Goal: Information Seeking & Learning: Check status

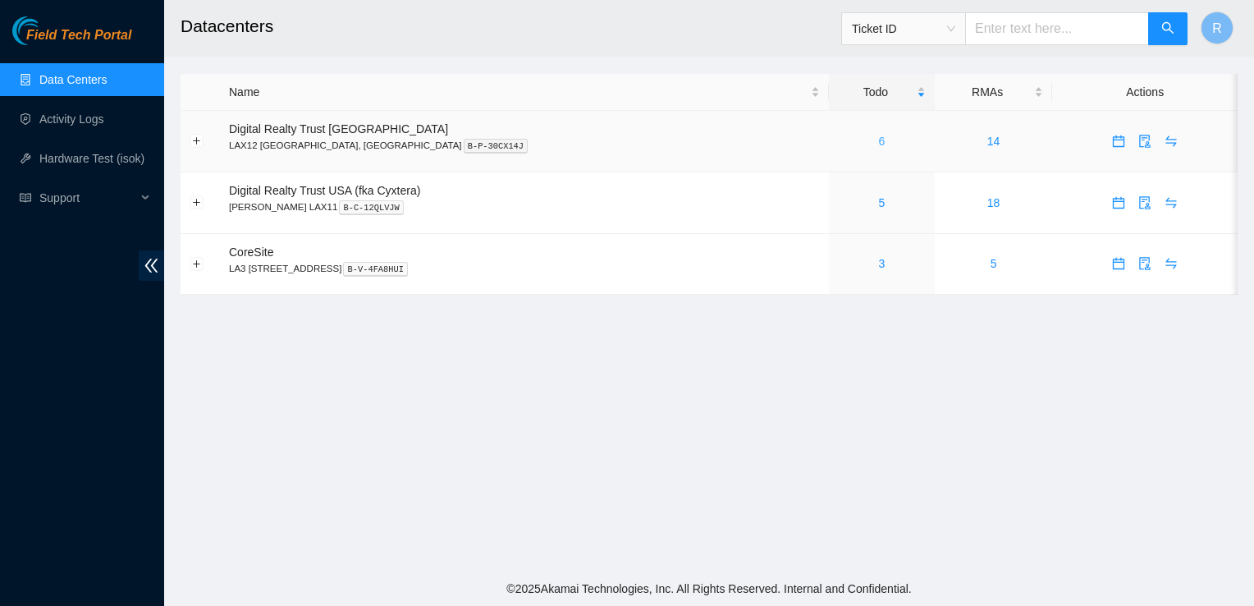
click at [879, 144] on link "6" at bounding box center [882, 141] width 7 height 13
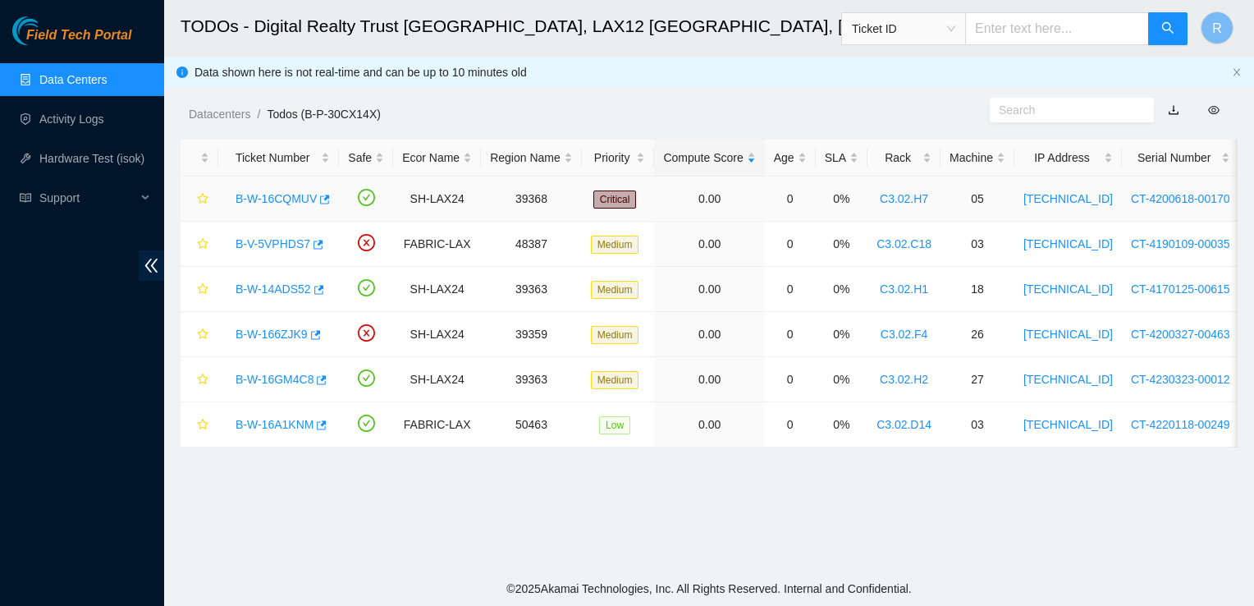
click at [295, 192] on link "B-W-16CQMUV" at bounding box center [276, 198] width 81 height 13
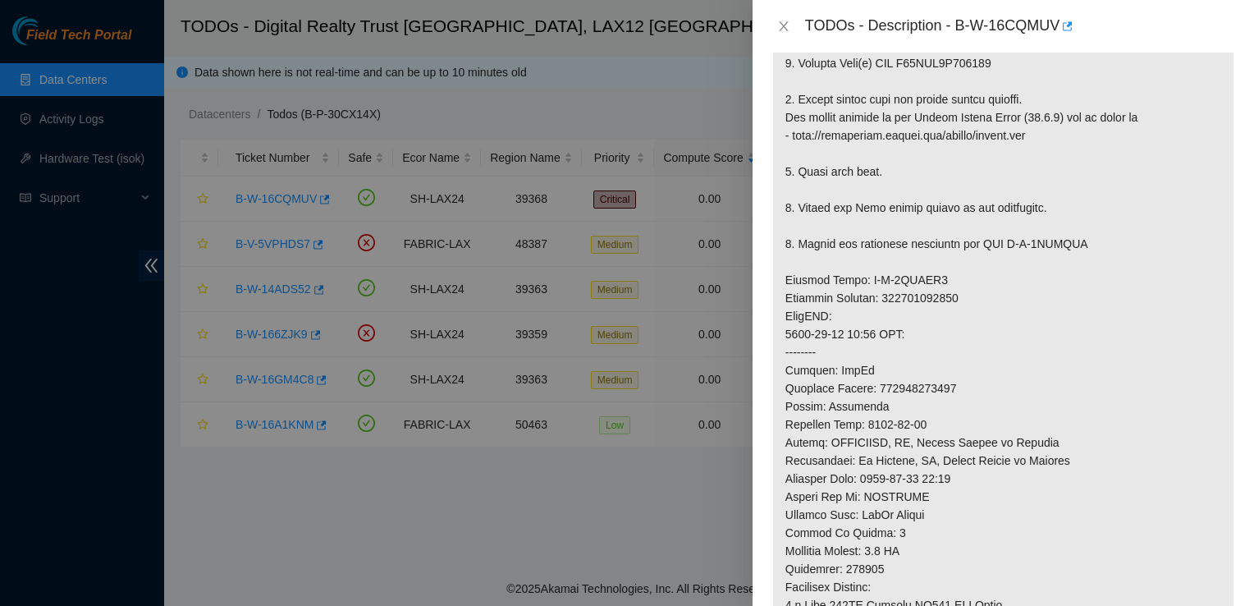
scroll to position [460, 0]
click at [780, 23] on icon "close" at bounding box center [783, 26] width 13 height 13
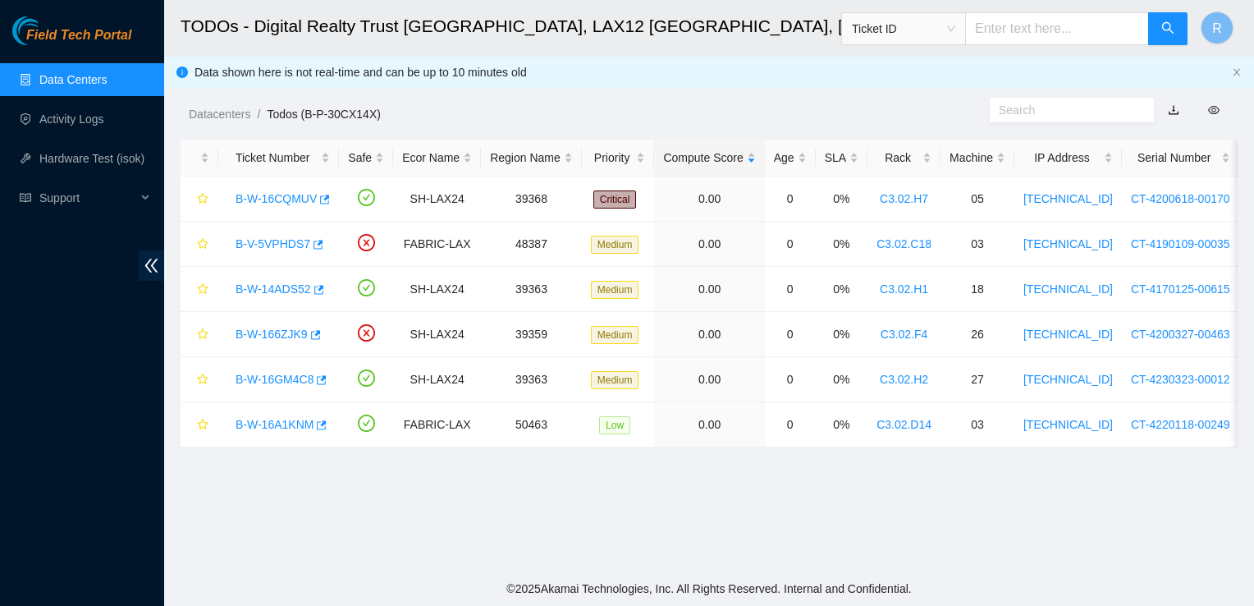
scroll to position [476, 0]
click at [276, 241] on link "B-V-5VPHDS7" at bounding box center [273, 243] width 75 height 13
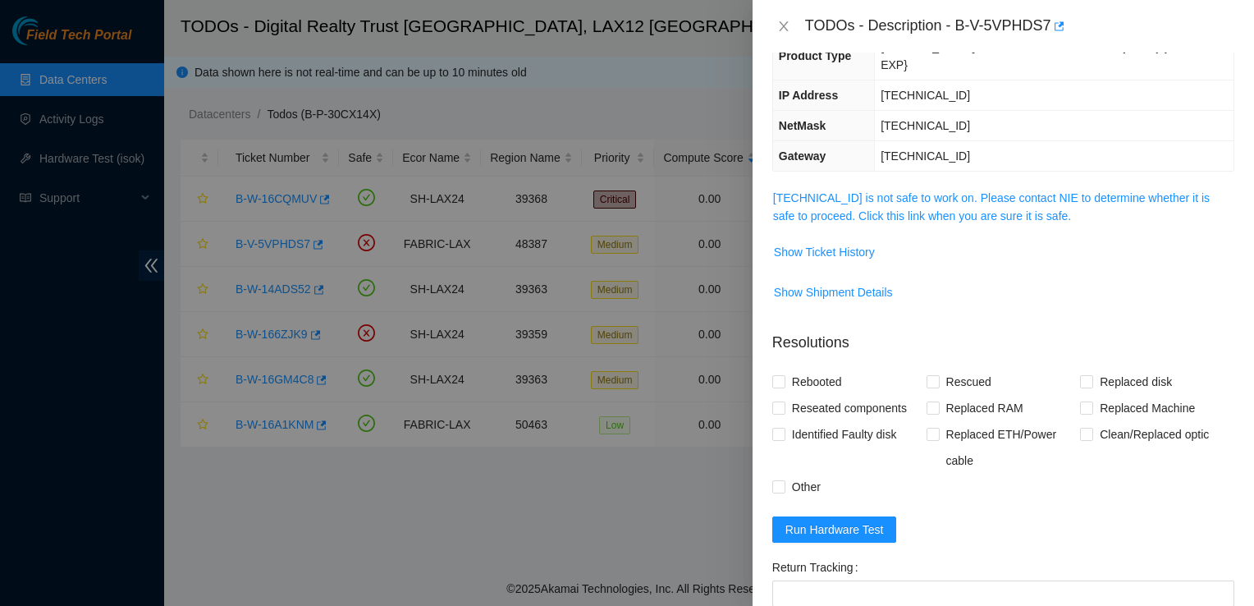
scroll to position [123, 0]
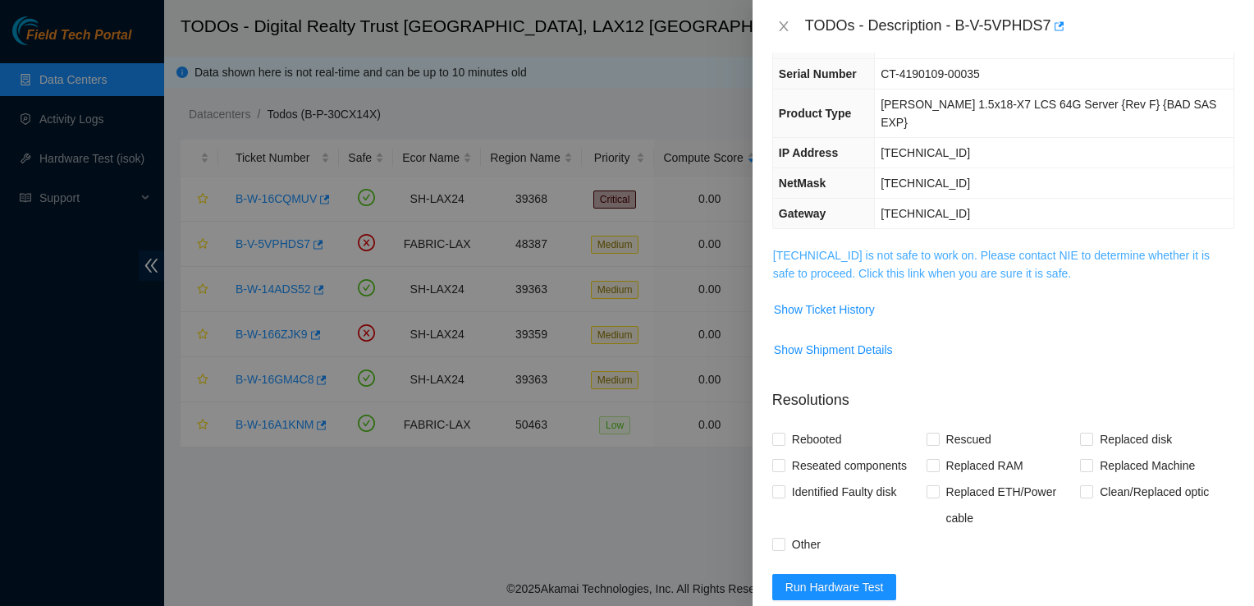
click at [896, 249] on link "[TECHNICAL_ID] is not safe to work on. Please contact NIE to determine whether …" at bounding box center [991, 264] width 437 height 31
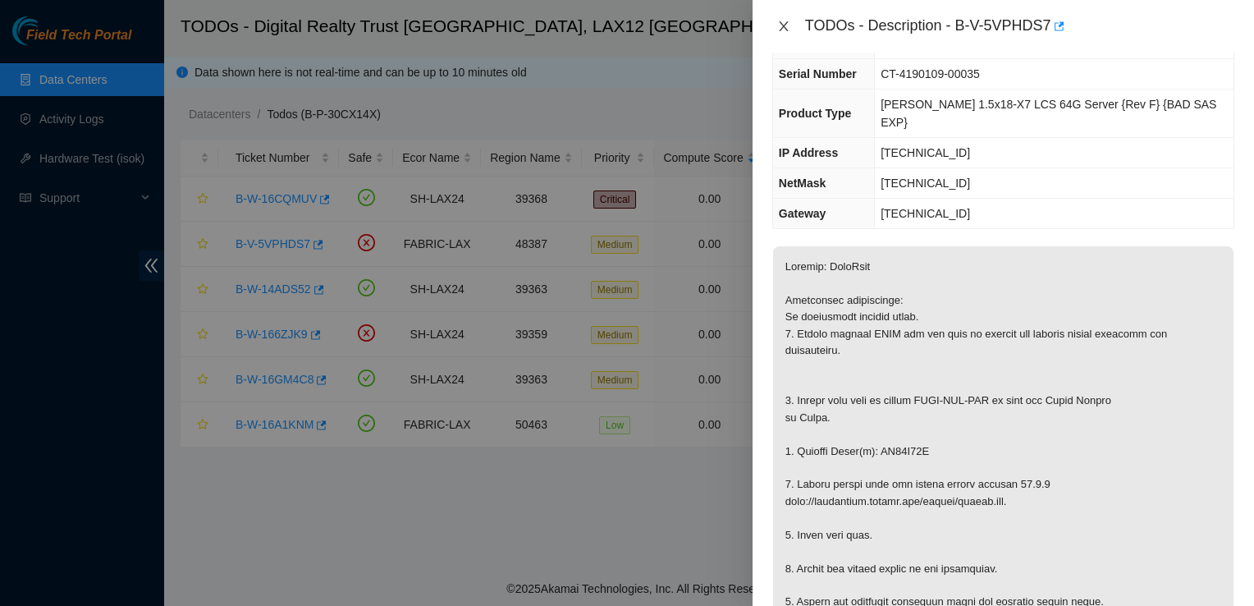
click at [786, 24] on icon "close" at bounding box center [783, 26] width 13 height 13
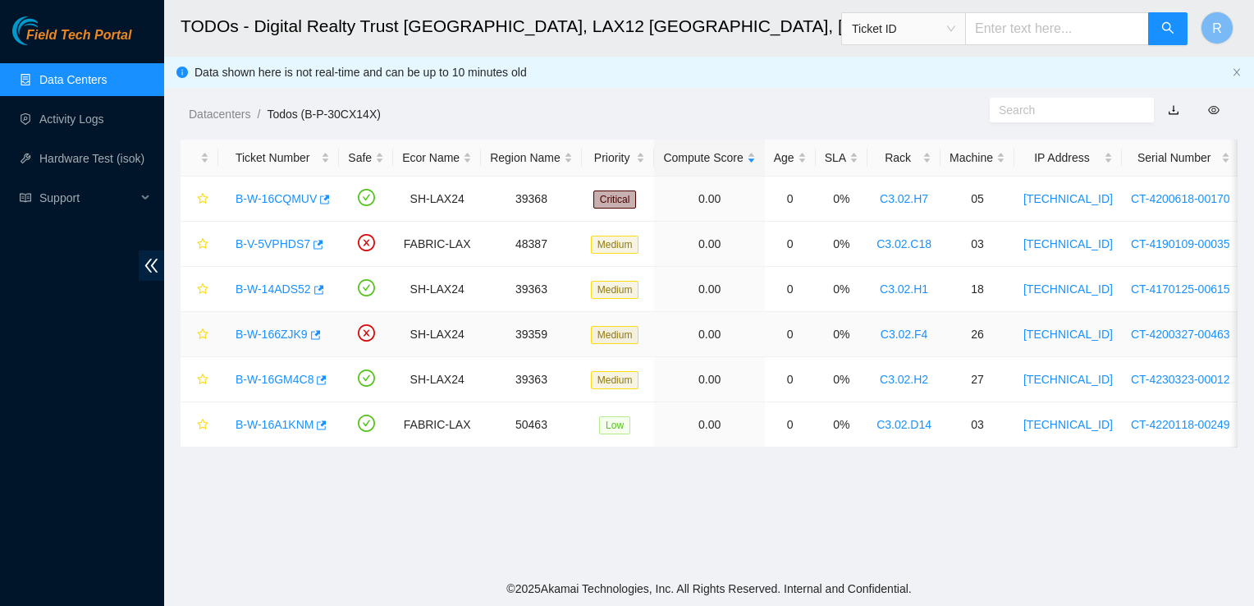
scroll to position [177, 0]
click at [285, 285] on link "B-W-14ADS52" at bounding box center [274, 288] width 76 height 13
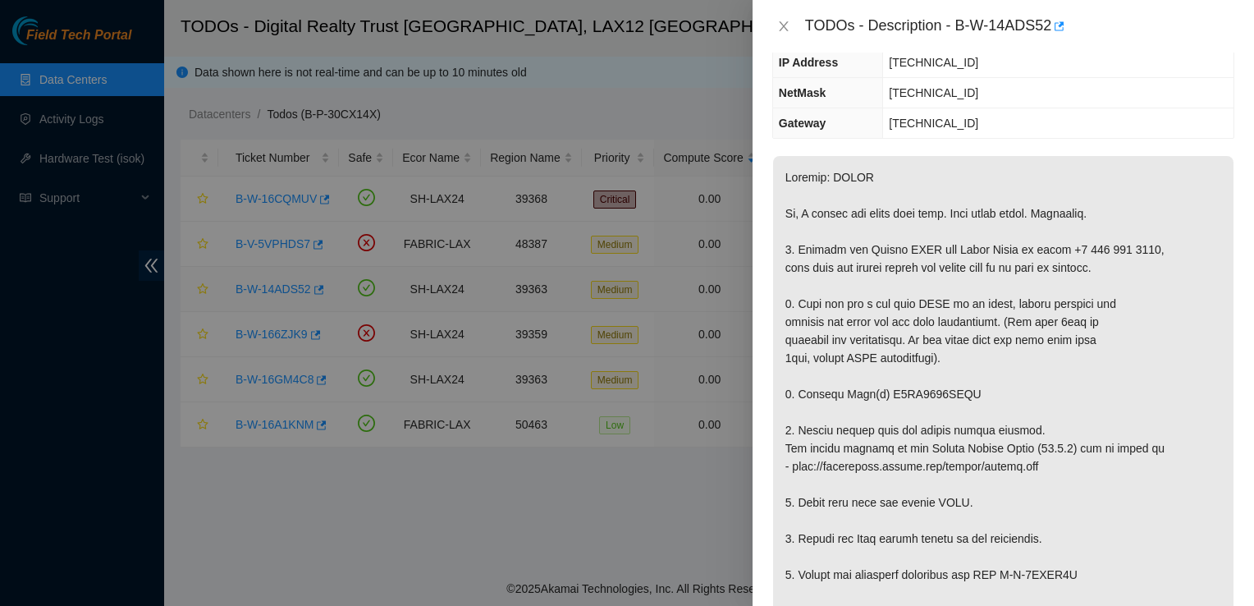
scroll to position [123, 0]
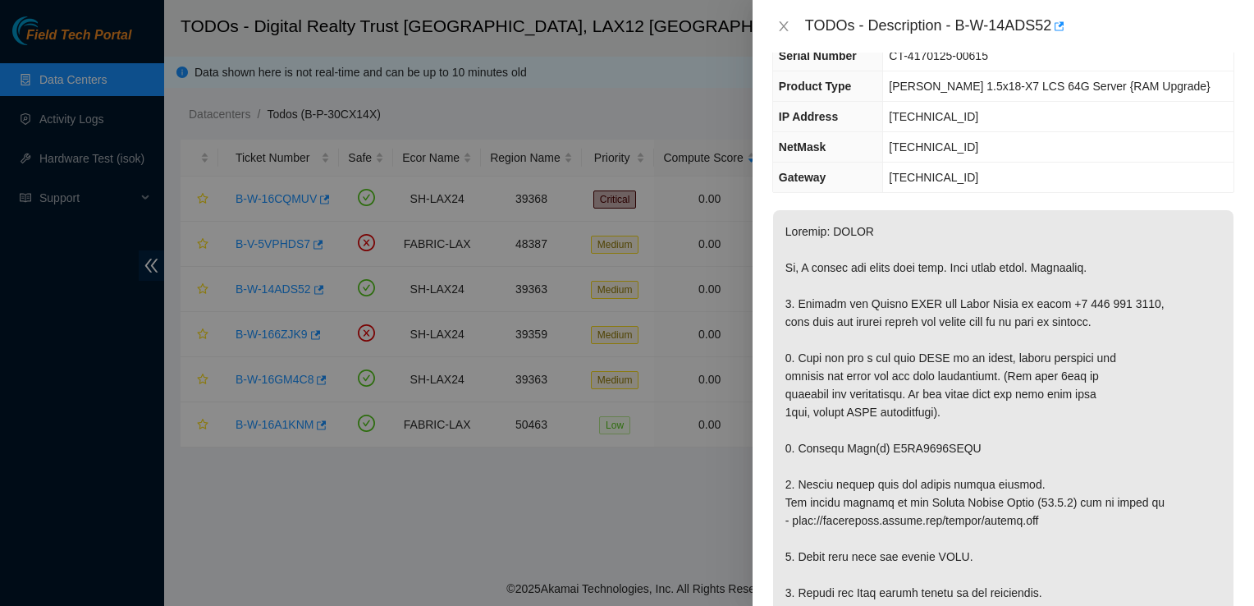
click at [786, 16] on div "TODOs - Description - B-W-14ADS52" at bounding box center [1003, 26] width 462 height 26
click at [782, 26] on icon "close" at bounding box center [783, 26] width 13 height 13
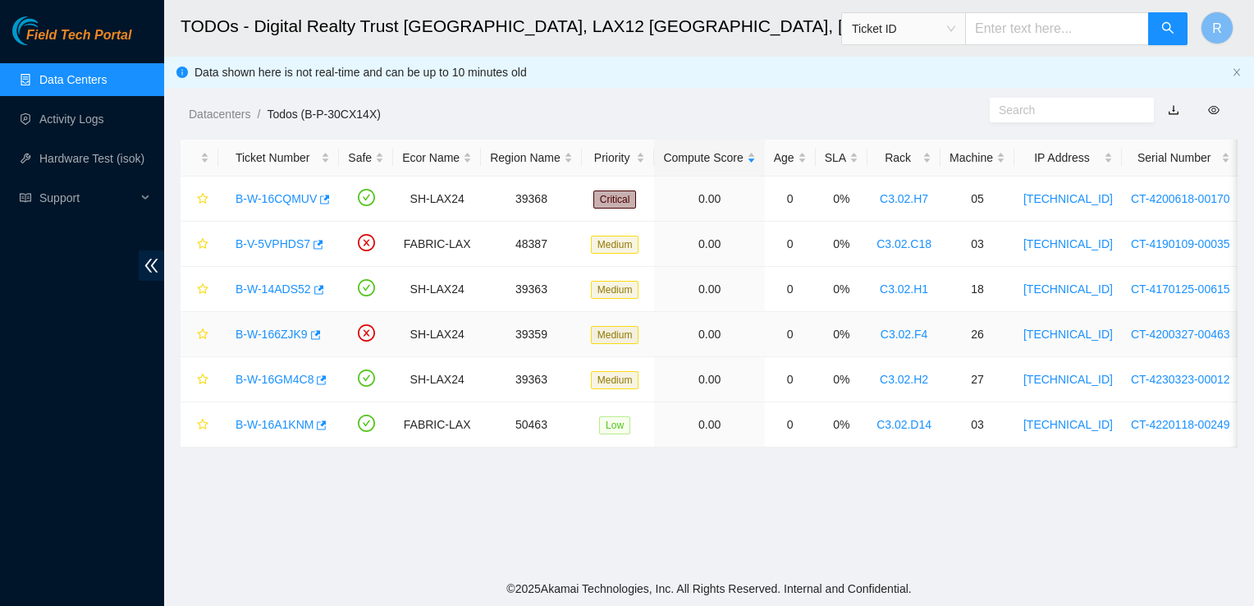
scroll to position [177, 0]
click at [282, 333] on link "B-W-166ZJK9" at bounding box center [272, 334] width 72 height 13
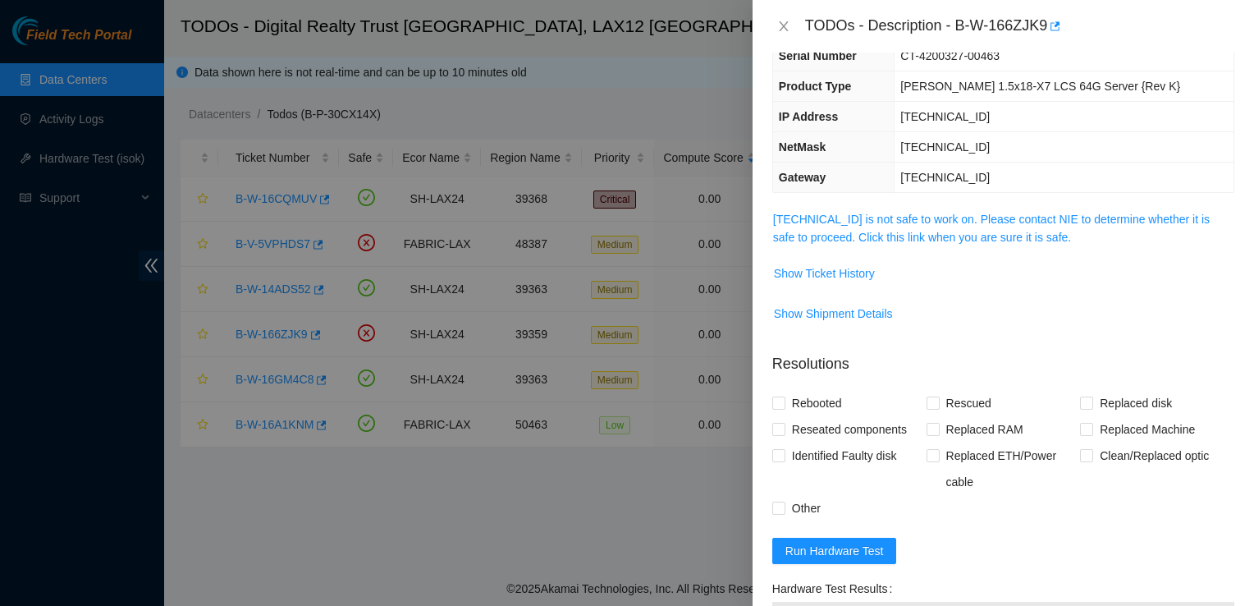
click at [859, 225] on span "[TECHNICAL_ID] is not safe to work on. Please contact NIE to determine whether …" at bounding box center [1003, 228] width 461 height 36
click at [867, 214] on link "[TECHNICAL_ID] is not safe to work on. Please contact NIE to determine whether …" at bounding box center [991, 228] width 437 height 31
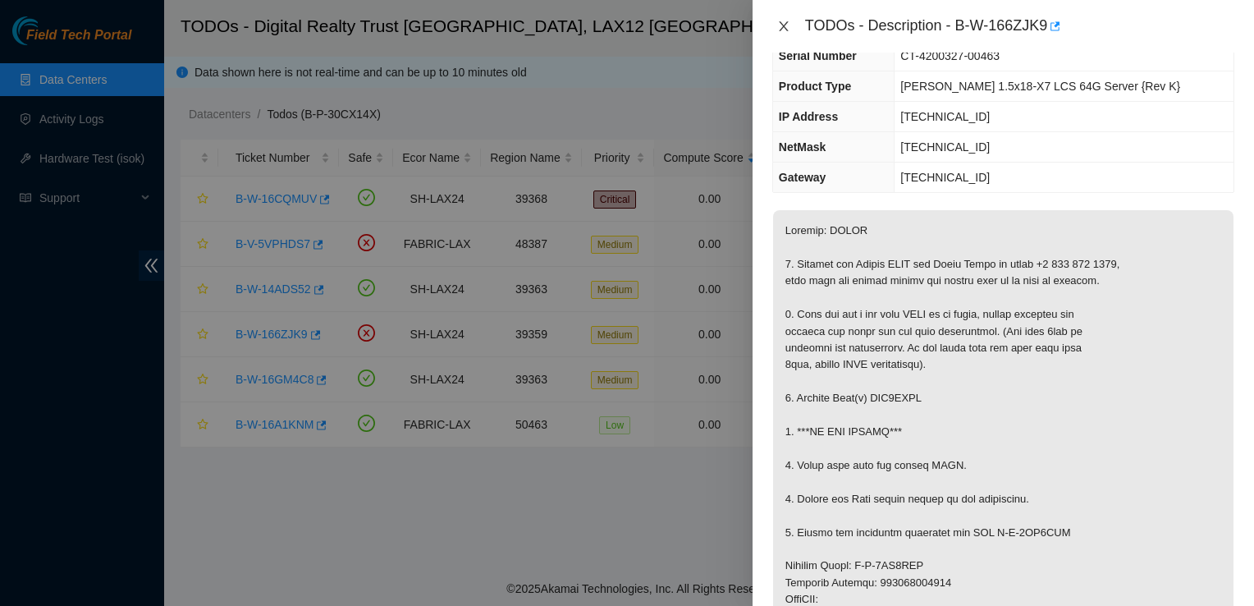
click at [786, 21] on icon "close" at bounding box center [783, 26] width 13 height 13
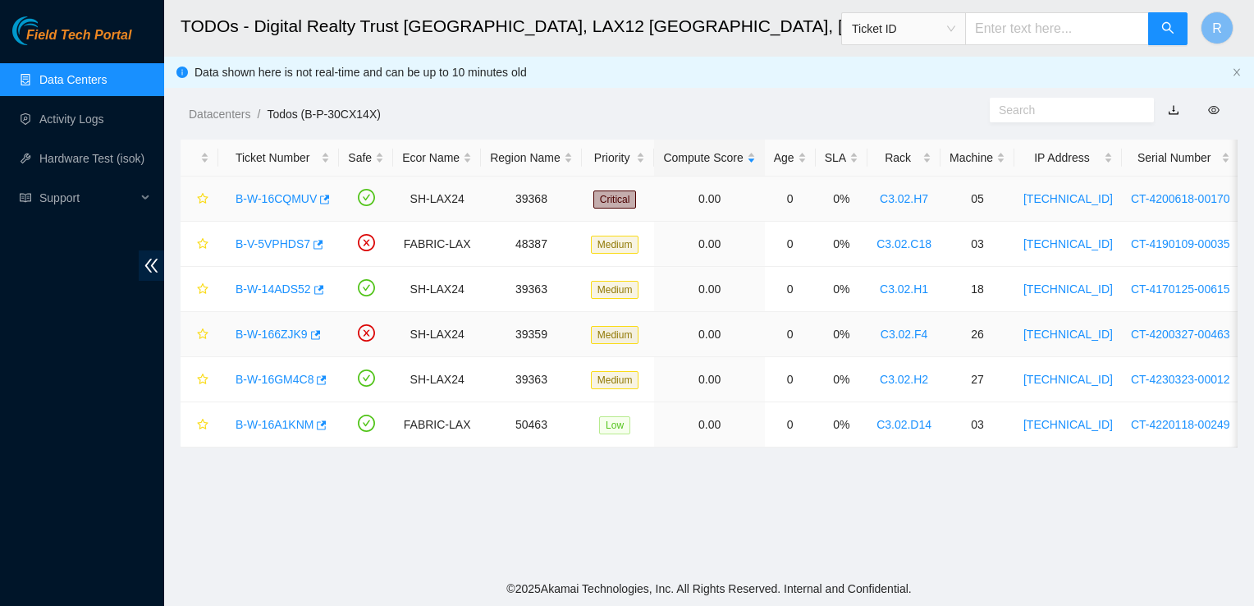
scroll to position [177, 0]
click at [277, 379] on link "B-W-16GM4C8" at bounding box center [275, 379] width 78 height 13
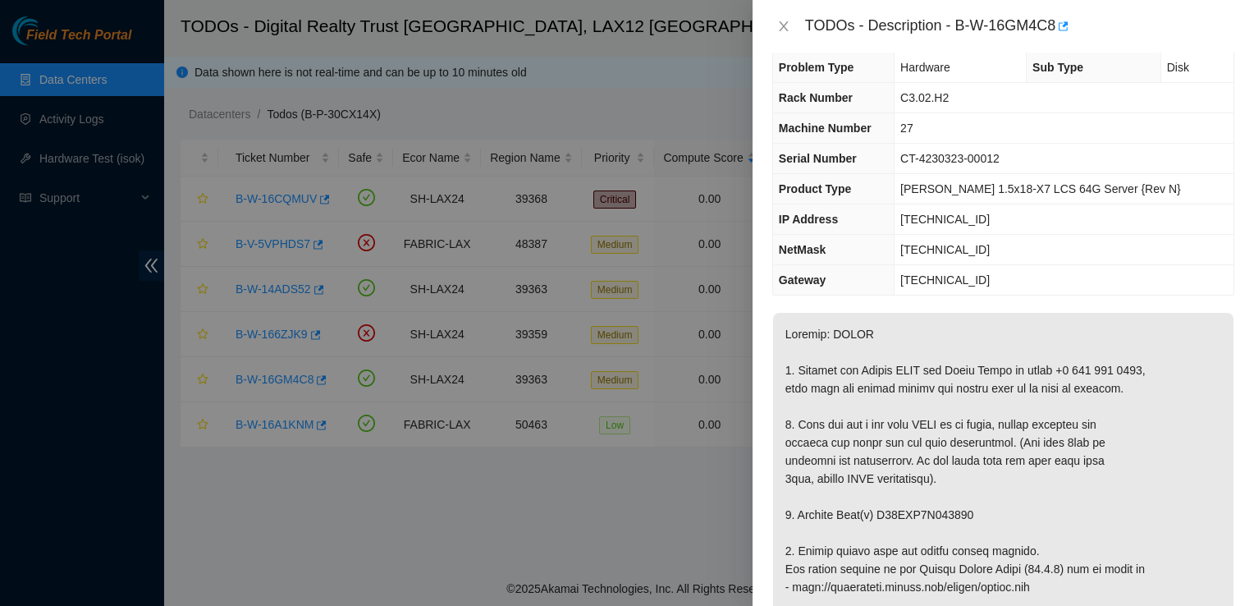
scroll to position [0, 0]
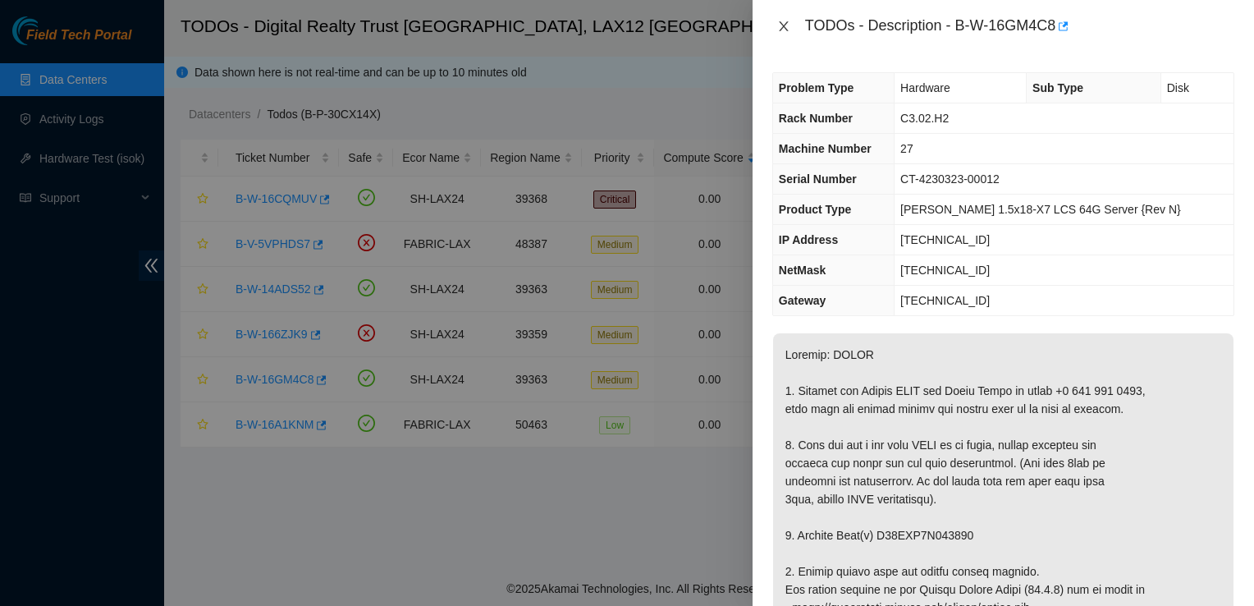
click at [784, 30] on icon "close" at bounding box center [783, 26] width 13 height 13
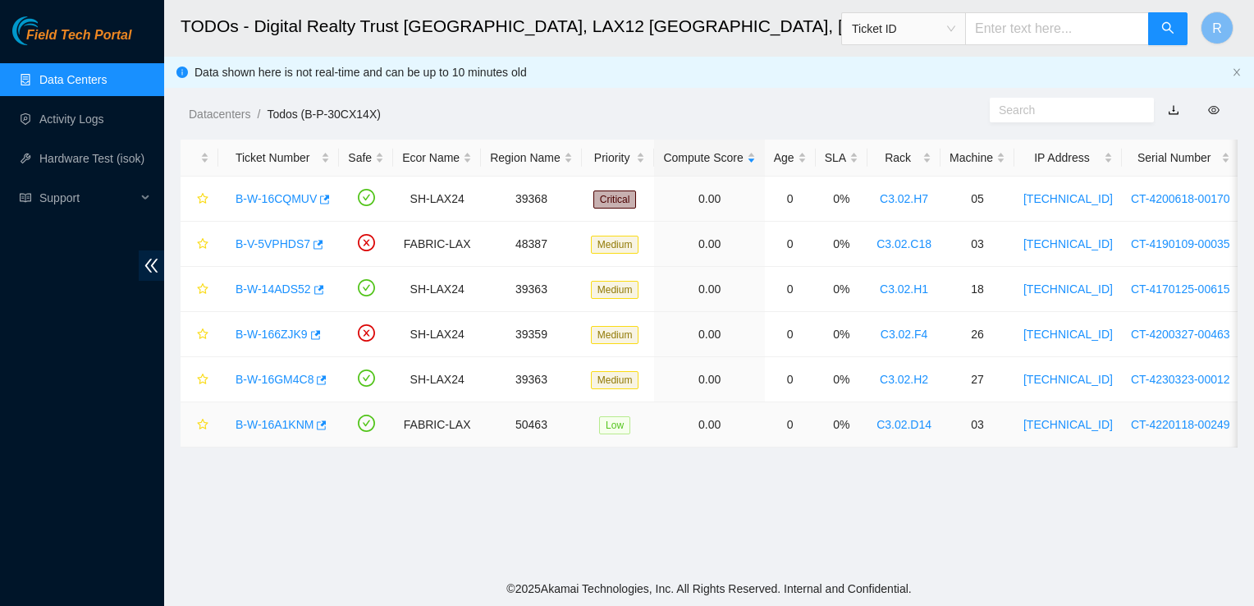
click at [266, 425] on link "B-W-16A1KNM" at bounding box center [275, 424] width 78 height 13
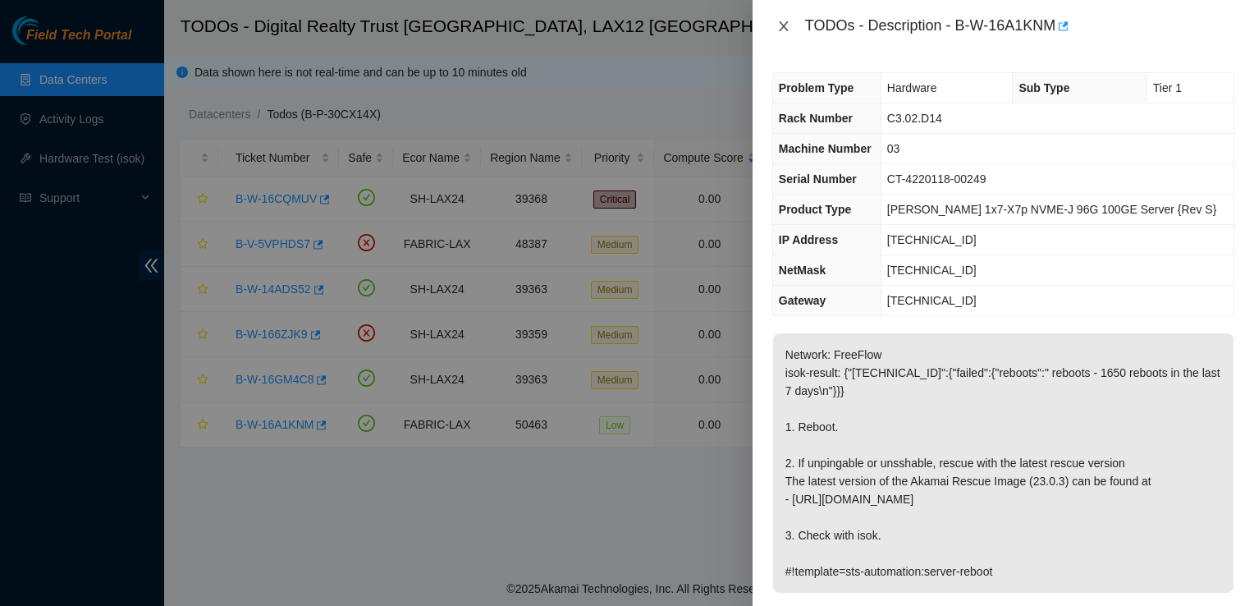
click at [778, 28] on icon "close" at bounding box center [783, 26] width 13 height 13
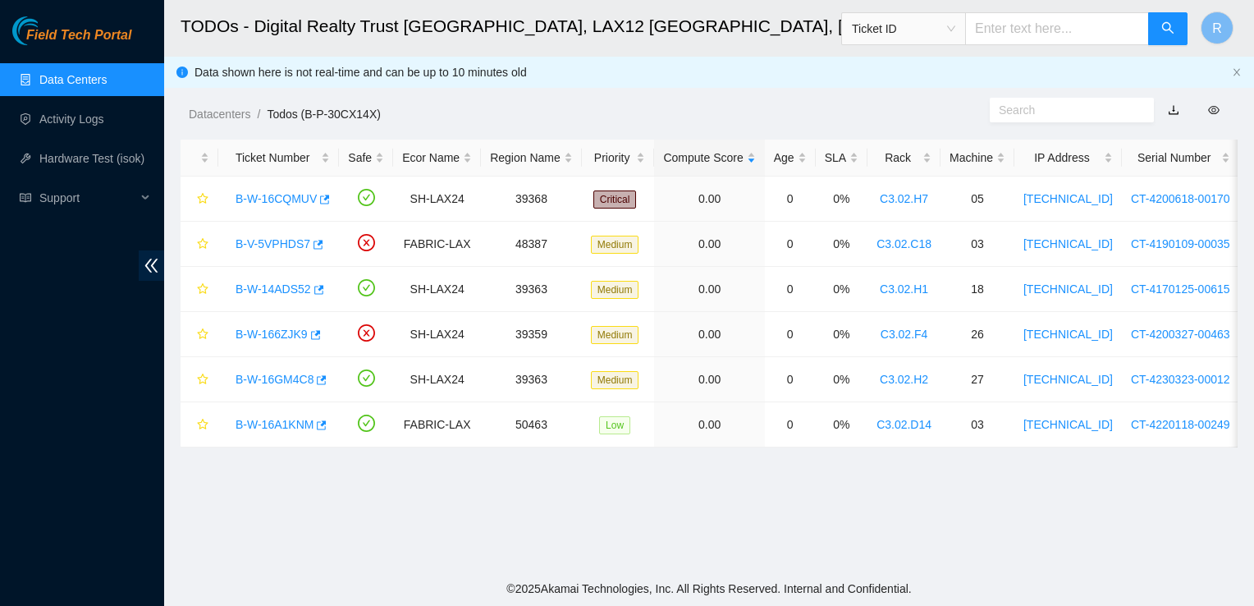
click at [1246, 571] on main "TODOs - Digital Realty Trust [GEOGRAPHIC_DATA], LAX12 [GEOGRAPHIC_DATA] Ticket …" at bounding box center [709, 285] width 1090 height 571
click at [282, 198] on link "B-W-16CQMUV" at bounding box center [276, 198] width 81 height 13
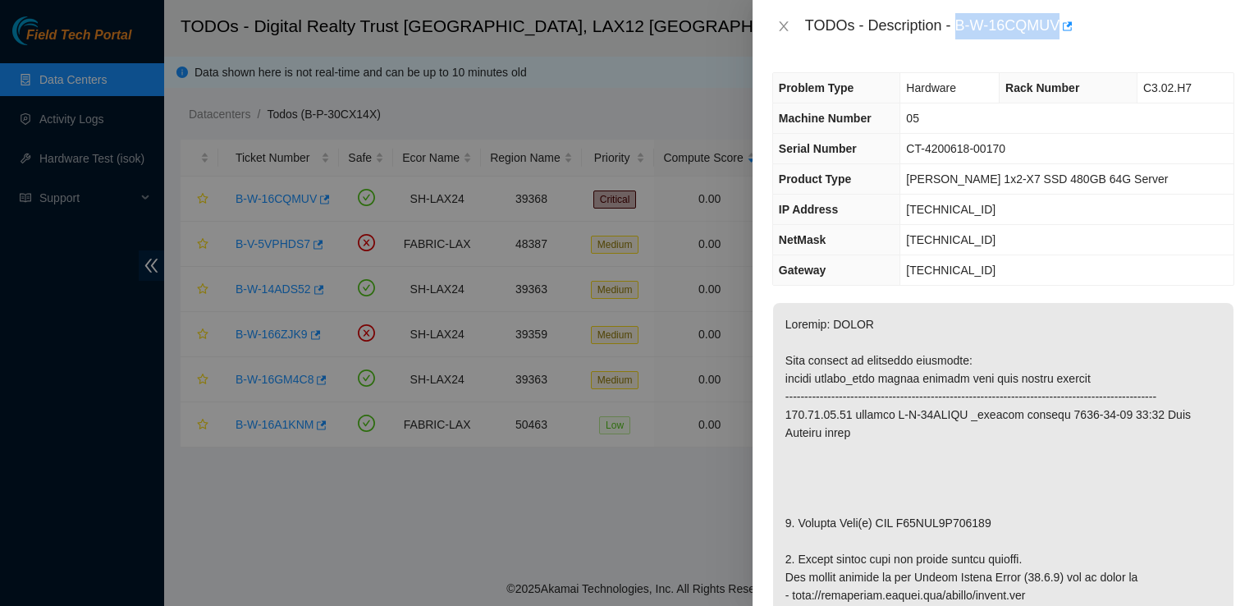
drag, startPoint x: 957, startPoint y: 28, endPoint x: 1058, endPoint y: 21, distance: 101.2
click at [1058, 21] on div "TODOs - Description - B-W-16CQMUV" at bounding box center [1019, 26] width 429 height 26
copy div "B-W-16CQMUV"
click at [778, 21] on icon "close" at bounding box center [783, 26] width 13 height 13
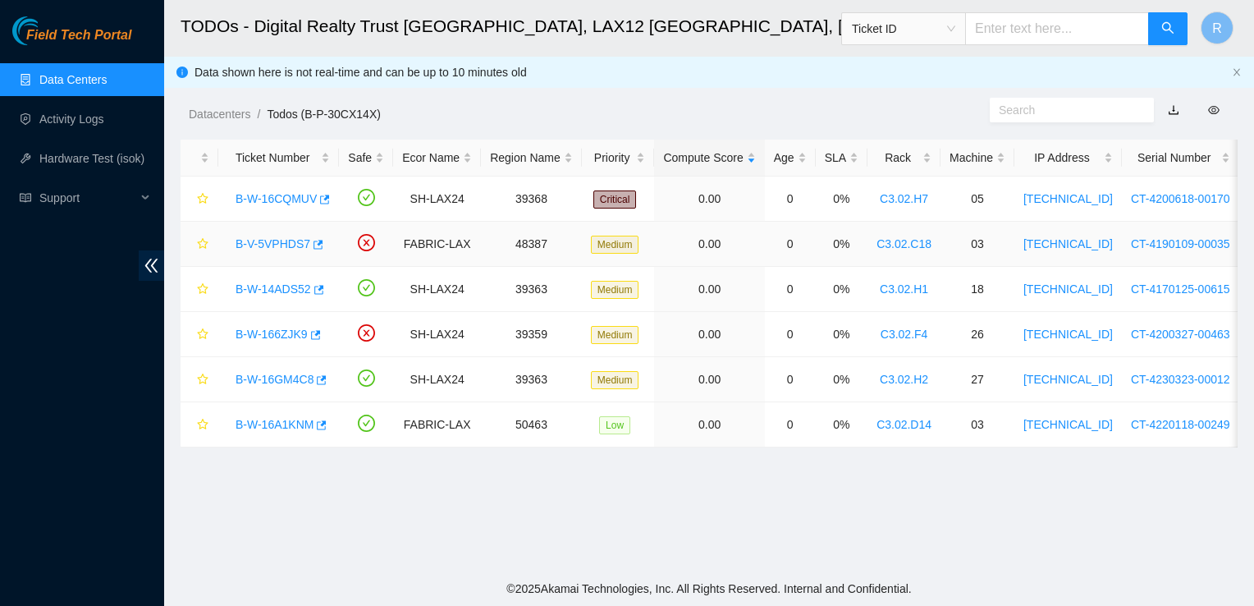
click at [279, 241] on link "B-V-5VPHDS7" at bounding box center [273, 243] width 75 height 13
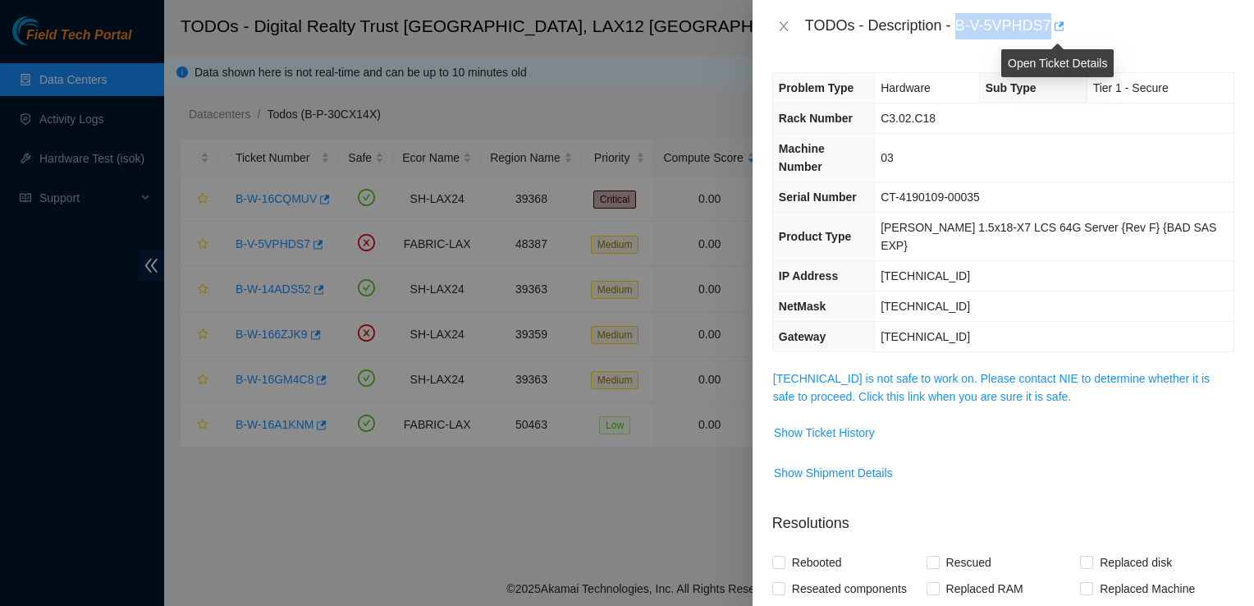
drag, startPoint x: 960, startPoint y: 25, endPoint x: 1053, endPoint y: 20, distance: 93.7
click at [1053, 20] on div "TODOs - Description - B-V-5VPHDS7" at bounding box center [1019, 26] width 429 height 26
copy div "B-V-5VPHDS7"
click at [1228, 473] on div "Problem Type Hardware Sub Type Tier 1 - Secure Rack Number C3.02.C18 Machine Nu…" at bounding box center [1004, 329] width 502 height 553
click at [791, 19] on button "Close" at bounding box center [783, 27] width 23 height 16
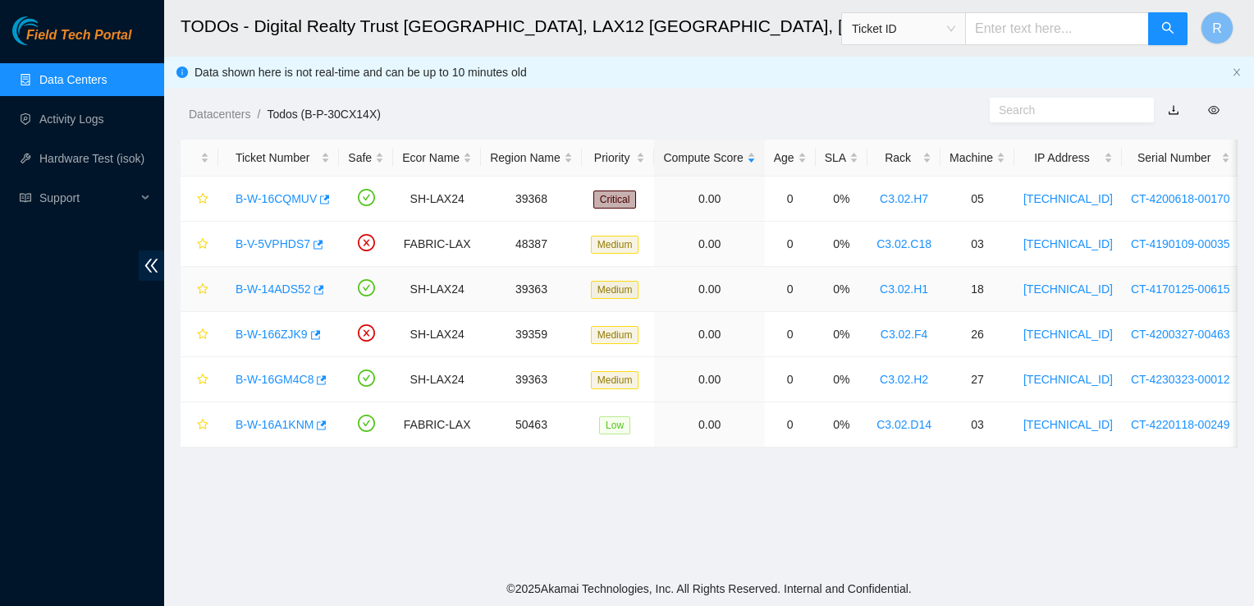
click at [271, 288] on link "B-W-14ADS52" at bounding box center [274, 288] width 76 height 13
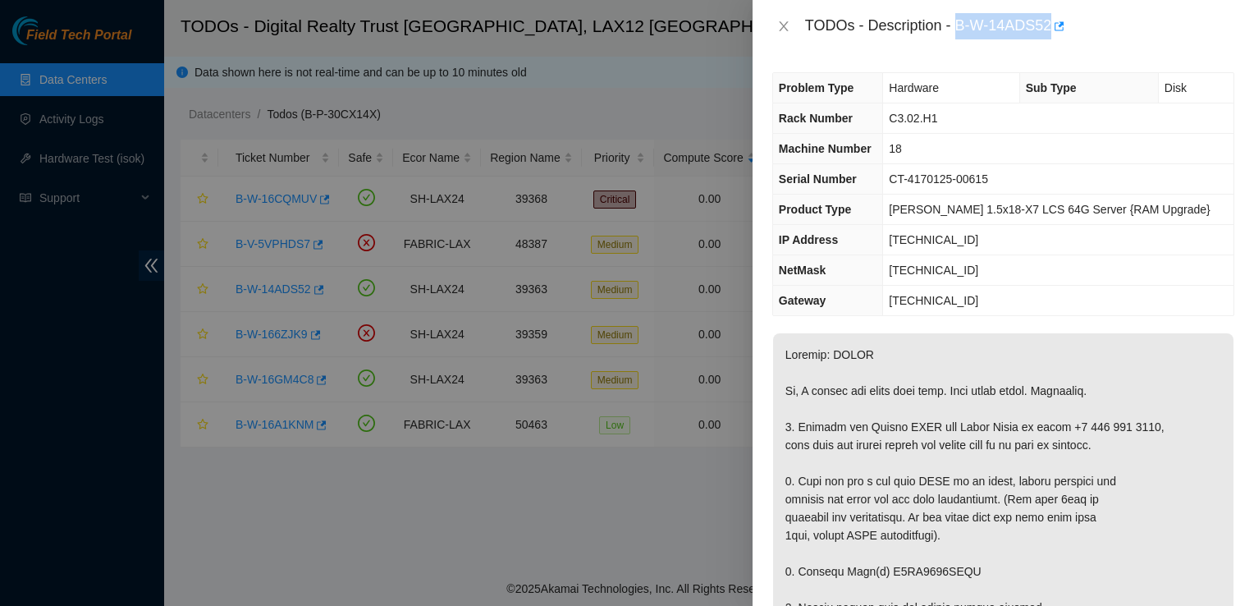
drag, startPoint x: 956, startPoint y: 22, endPoint x: 1051, endPoint y: 28, distance: 94.6
click at [1051, 28] on div "TODOs - Description - B-W-14ADS52" at bounding box center [1019, 26] width 429 height 26
copy div "B-W-14ADS52"
click at [1169, 320] on div "Problem Type Hardware Sub Type Disk Rack Number C3.02.H1 Machine Number 18 Seri…" at bounding box center [1004, 329] width 502 height 553
click at [780, 27] on icon "close" at bounding box center [783, 26] width 13 height 13
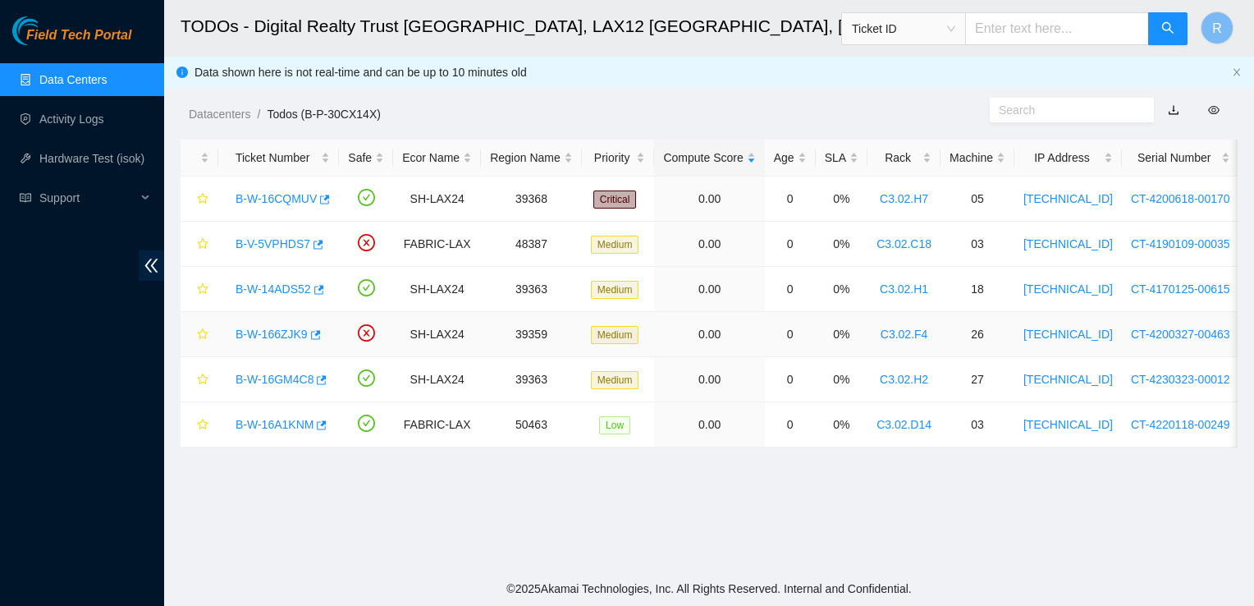
click at [273, 330] on link "B-W-166ZJK9" at bounding box center [272, 334] width 72 height 13
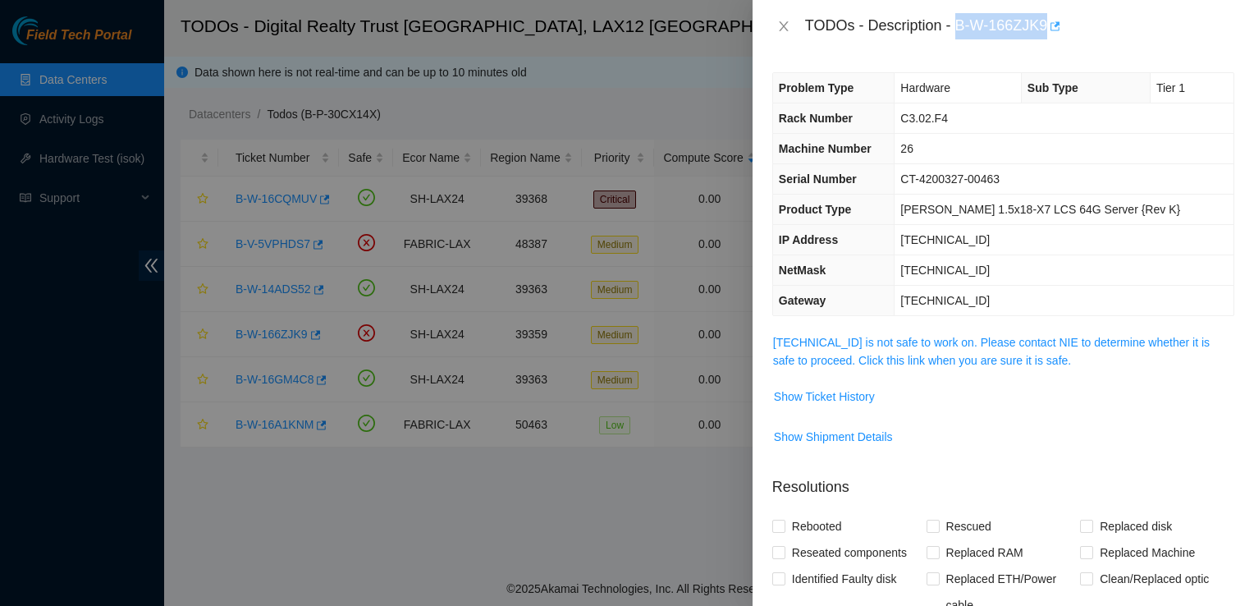
drag, startPoint x: 956, startPoint y: 25, endPoint x: 1047, endPoint y: 28, distance: 92.0
click at [1047, 28] on div "TODOs - Description - B-W-166ZJK9" at bounding box center [1019, 26] width 429 height 26
copy div "B-W-166ZJK9"
click at [1217, 401] on span "Show Ticket History" at bounding box center [1003, 396] width 461 height 26
click at [785, 24] on icon "close" at bounding box center [783, 26] width 13 height 13
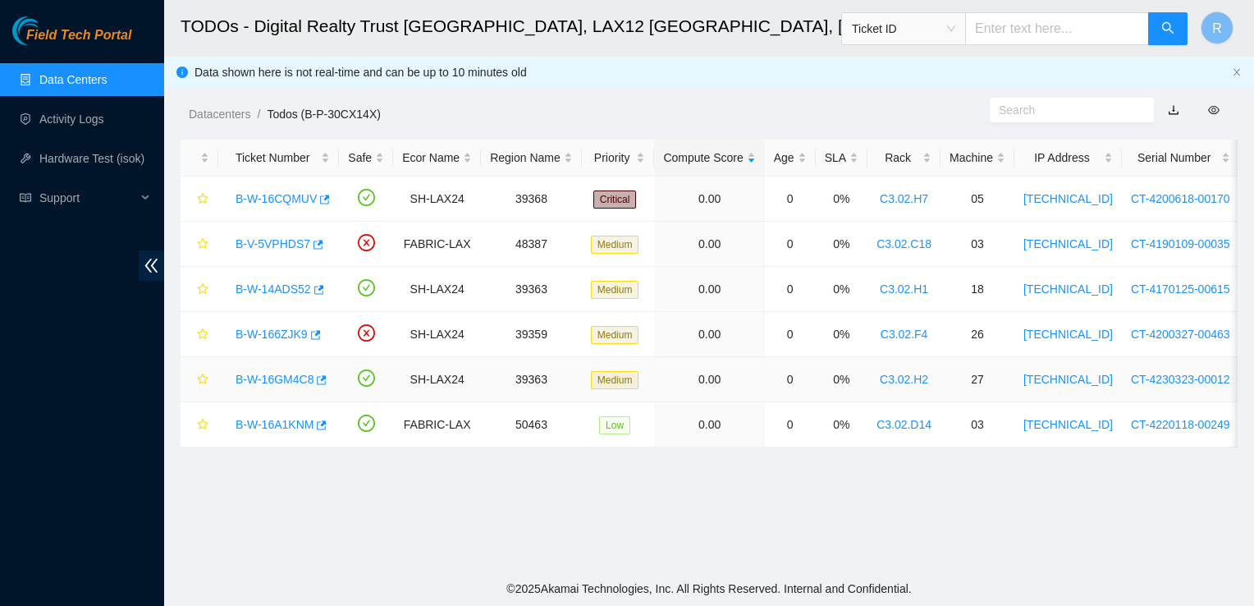
click at [271, 379] on link "B-W-16GM4C8" at bounding box center [275, 379] width 78 height 13
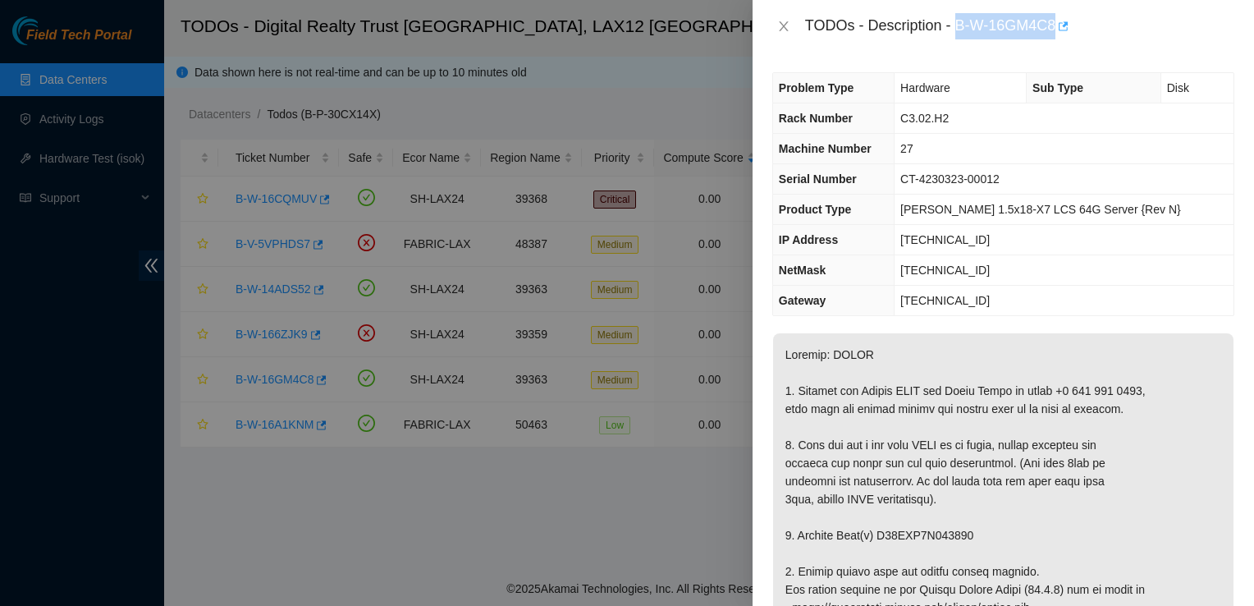
drag, startPoint x: 956, startPoint y: 30, endPoint x: 1059, endPoint y: 18, distance: 103.3
click at [1059, 18] on div "TODOs - Description - B-W-16GM4C8" at bounding box center [1019, 26] width 429 height 26
copy div "B-W-16GM4C8"
click at [1199, 281] on td "[TECHNICAL_ID]" at bounding box center [1064, 270] width 339 height 30
click at [780, 28] on icon "close" at bounding box center [783, 26] width 13 height 13
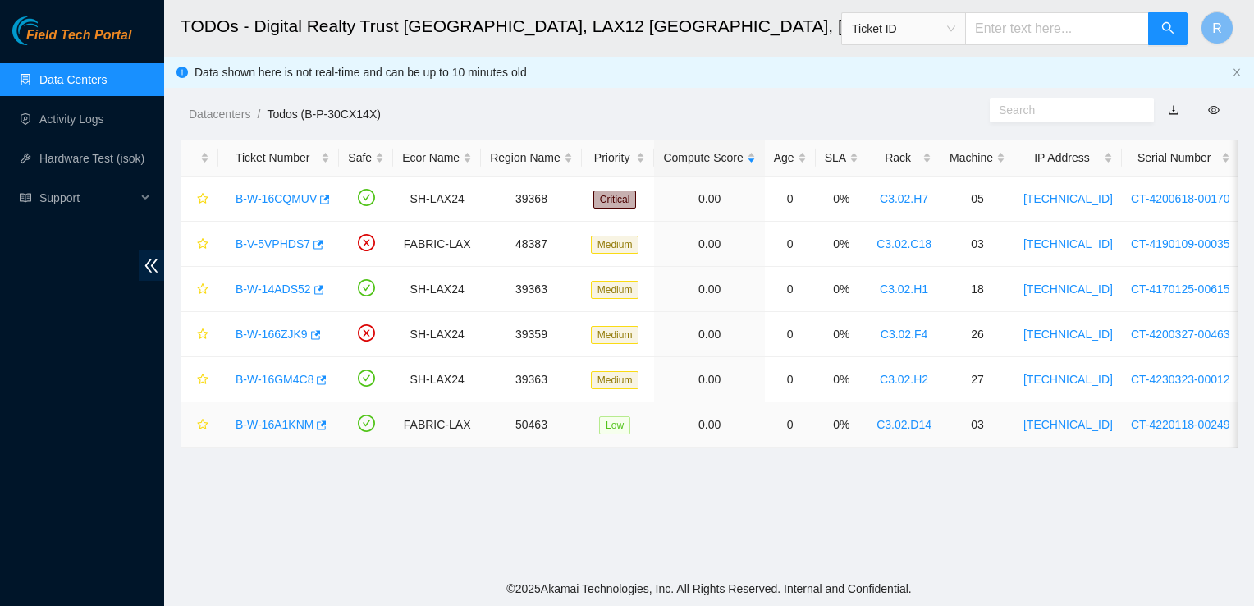
click at [282, 423] on link "B-W-16A1KNM" at bounding box center [275, 424] width 78 height 13
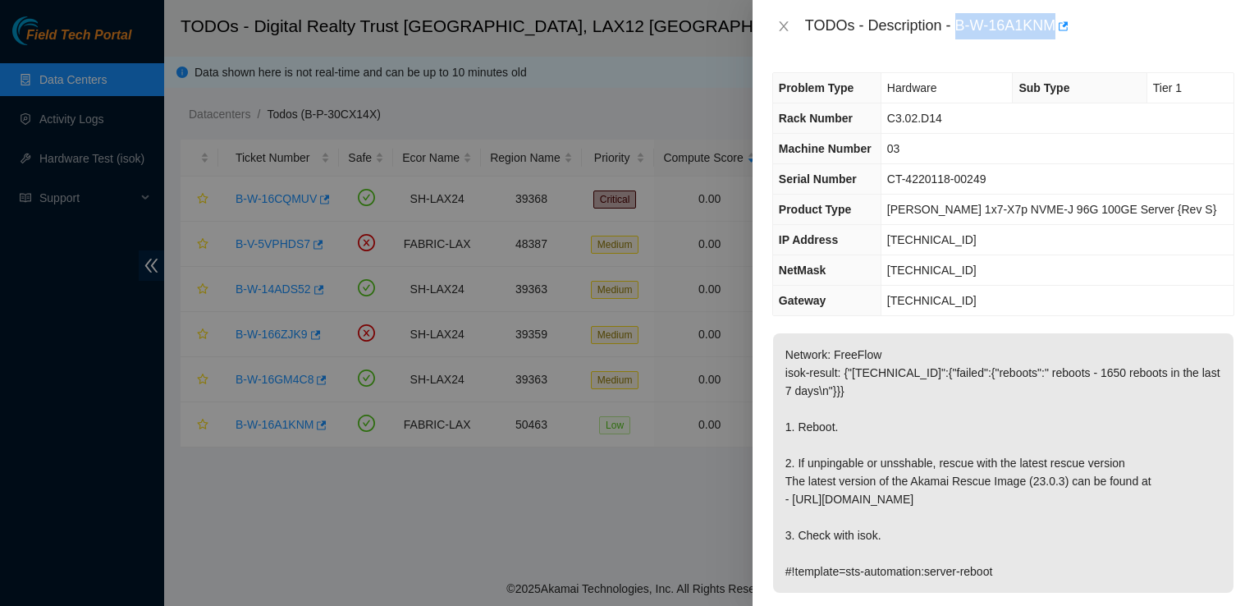
drag, startPoint x: 956, startPoint y: 21, endPoint x: 1057, endPoint y: 20, distance: 101.8
click at [1057, 20] on div "TODOs - Description - B-W-16A1KNM" at bounding box center [1019, 26] width 429 height 26
copy div "B-W-16A1KNM"
